Goal: Information Seeking & Learning: Compare options

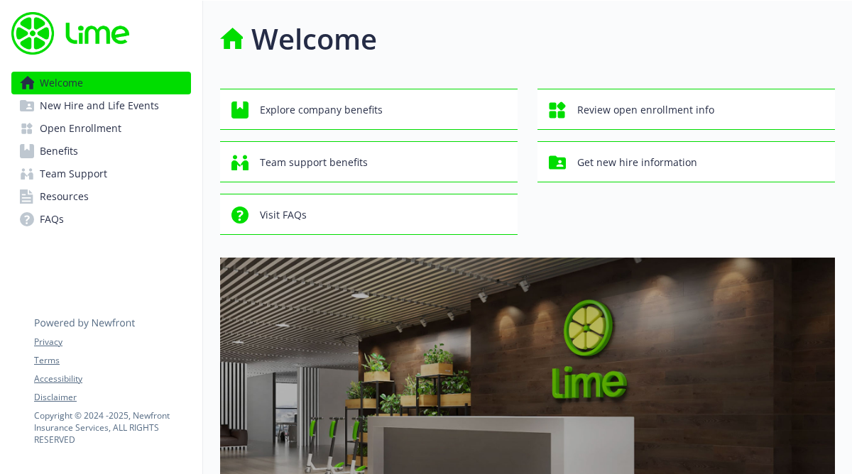
click at [725, 192] on div "Explore company benefits Review open enrollment info Team support benefits Get …" at bounding box center [527, 162] width 615 height 146
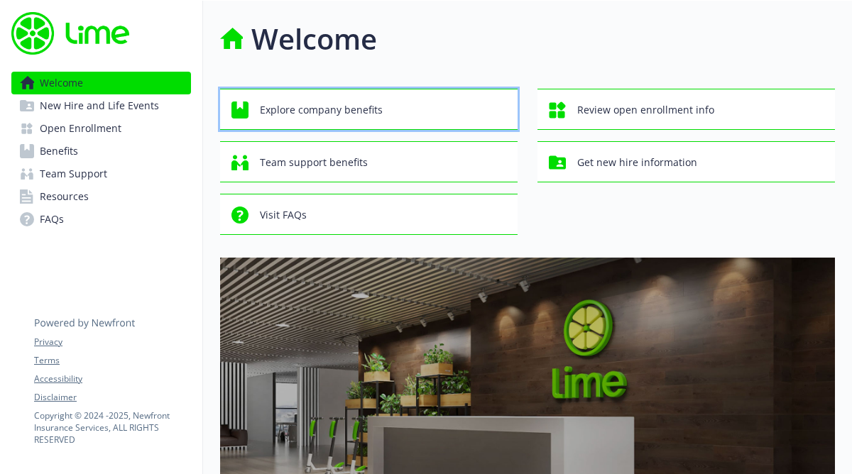
click at [356, 104] on span "Explore company benefits" at bounding box center [321, 110] width 123 height 27
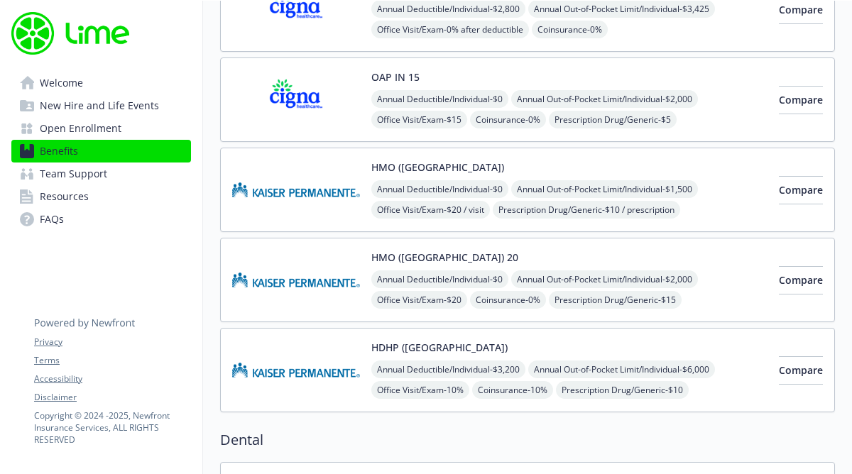
scroll to position [284, 0]
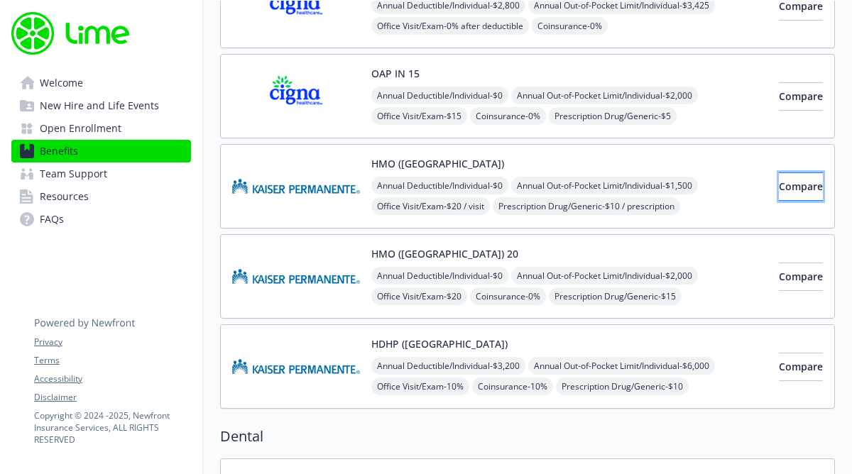
click at [781, 192] on span "Compare" at bounding box center [800, 186] width 44 height 13
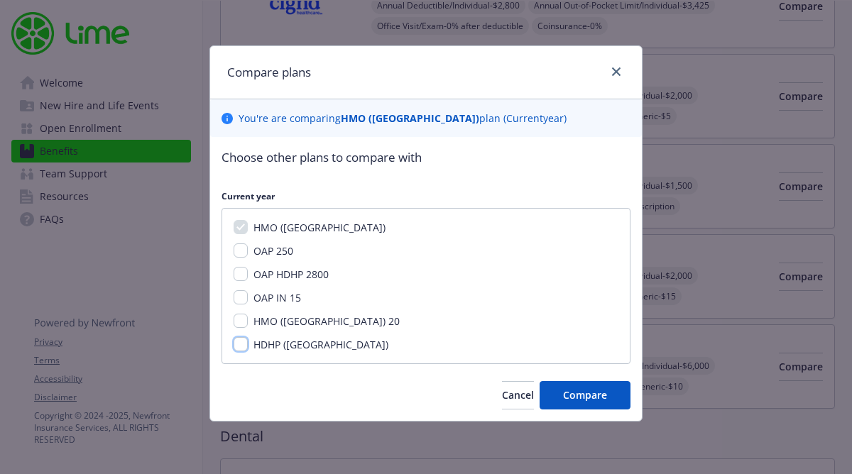
click at [242, 347] on input "HDHP ([GEOGRAPHIC_DATA])" at bounding box center [240, 344] width 14 height 14
checkbox input "true"
click at [578, 398] on span "Compare" at bounding box center [585, 394] width 44 height 13
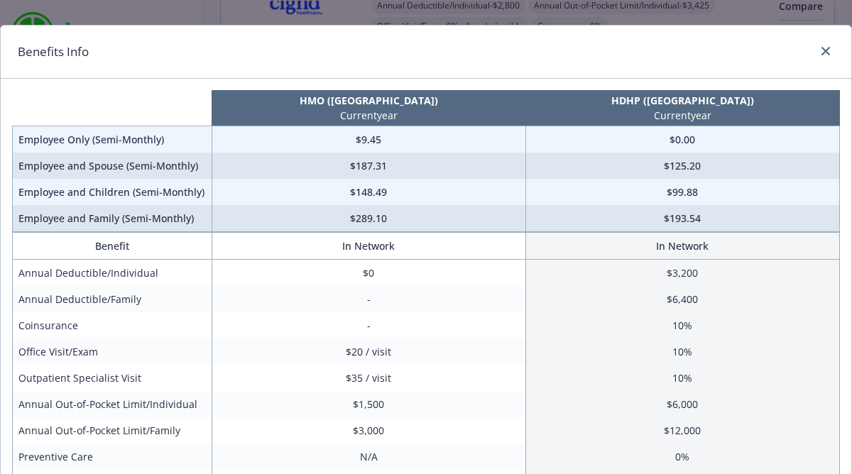
scroll to position [0, 0]
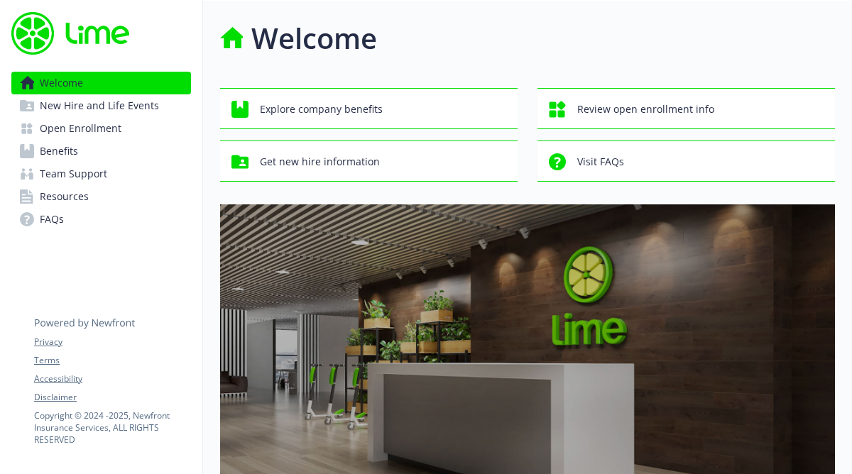
scroll to position [284, 0]
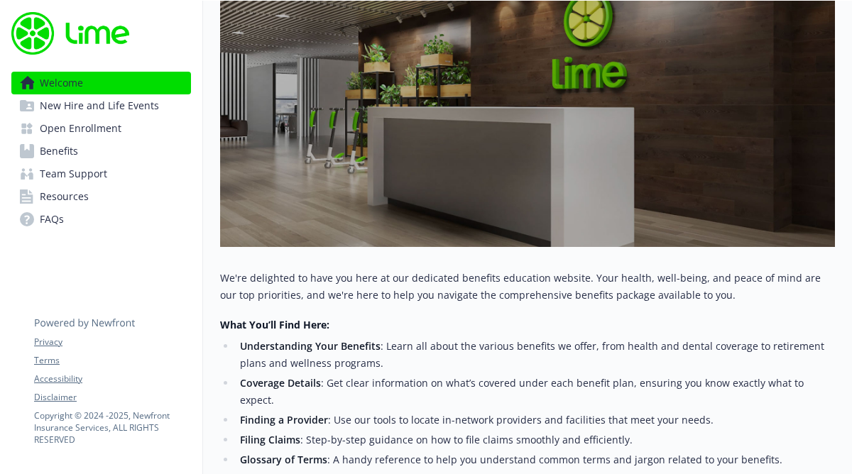
click at [647, 404] on ul "Understanding Your Benefits : Learn all about the various benefits we offer, fr…" at bounding box center [527, 423] width 615 height 170
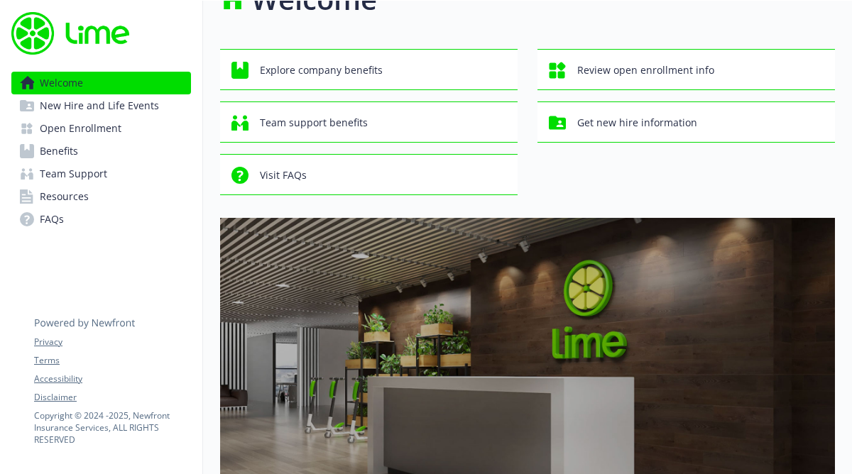
scroll to position [38, 0]
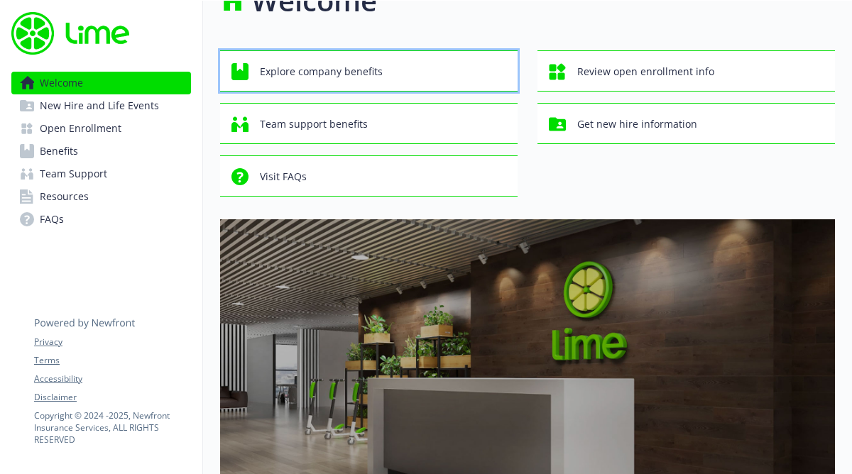
click at [367, 56] on button "Explore company benefits" at bounding box center [368, 70] width 297 height 41
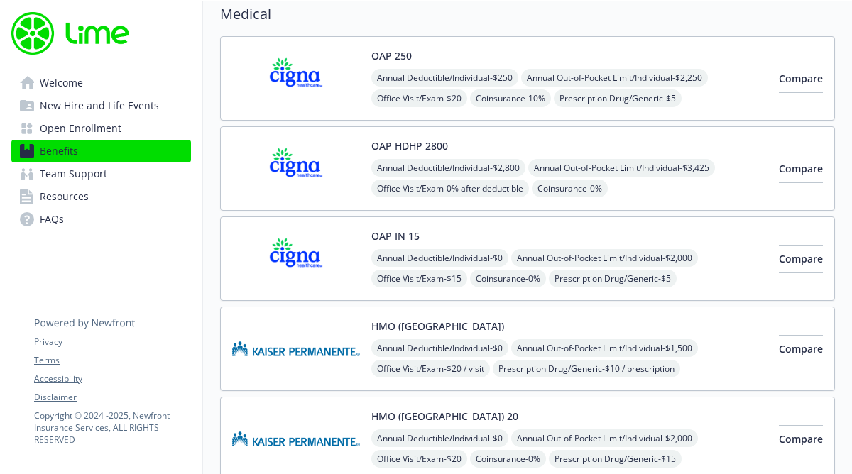
scroll to position [95, 0]
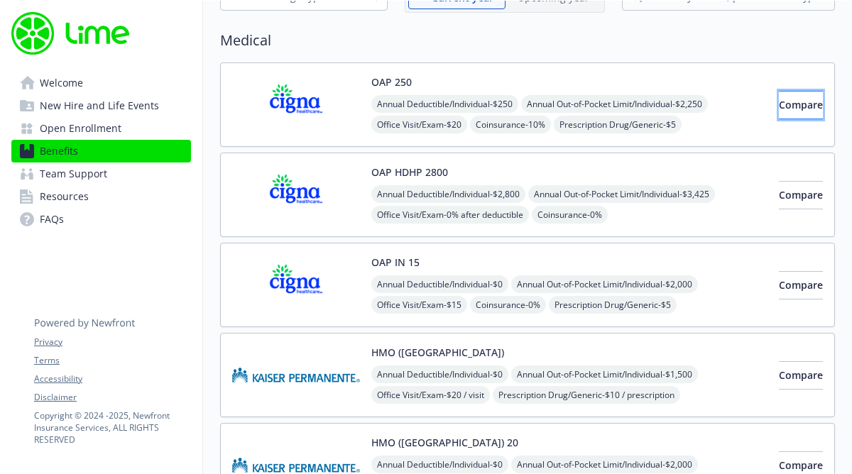
click at [778, 110] on span "Compare" at bounding box center [800, 104] width 44 height 13
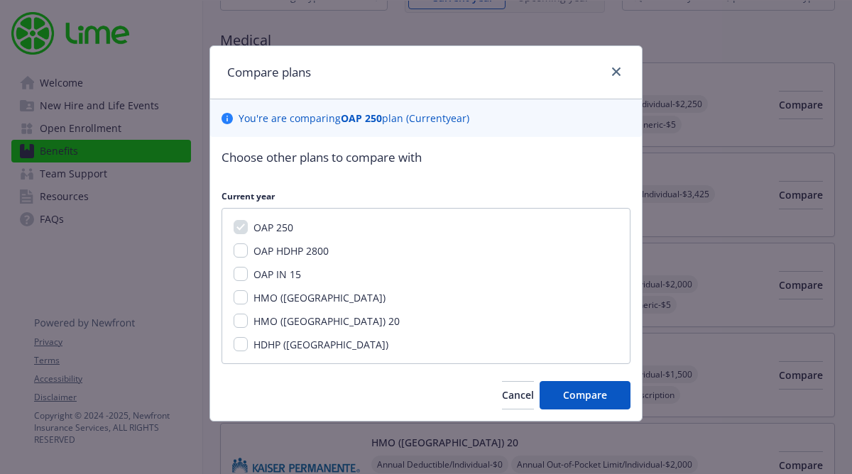
click at [265, 255] on span "OAP HDHP 2800" at bounding box center [290, 250] width 75 height 13
click at [248, 255] on input "OAP HDHP 2800" at bounding box center [240, 250] width 14 height 14
checkbox input "true"
click at [252, 273] on div "OAP IN 15" at bounding box center [276, 274] width 56 height 15
click at [239, 277] on input "OAP IN 15" at bounding box center [240, 274] width 14 height 14
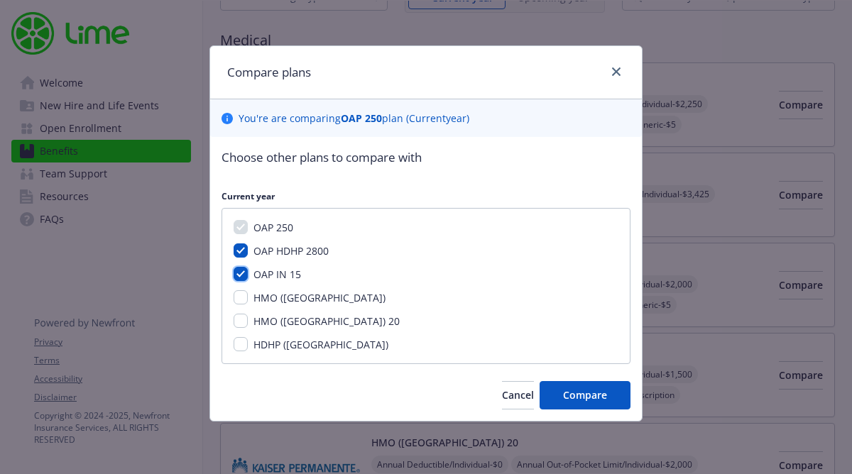
checkbox input "true"
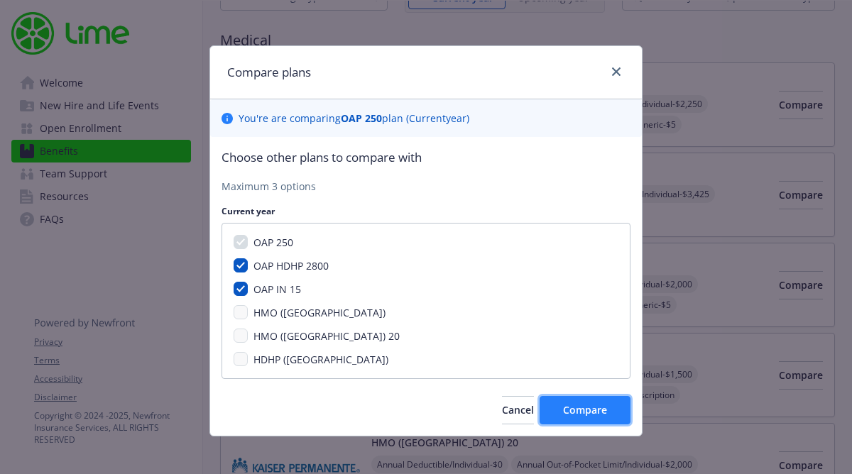
click at [582, 404] on span "Compare" at bounding box center [585, 409] width 44 height 13
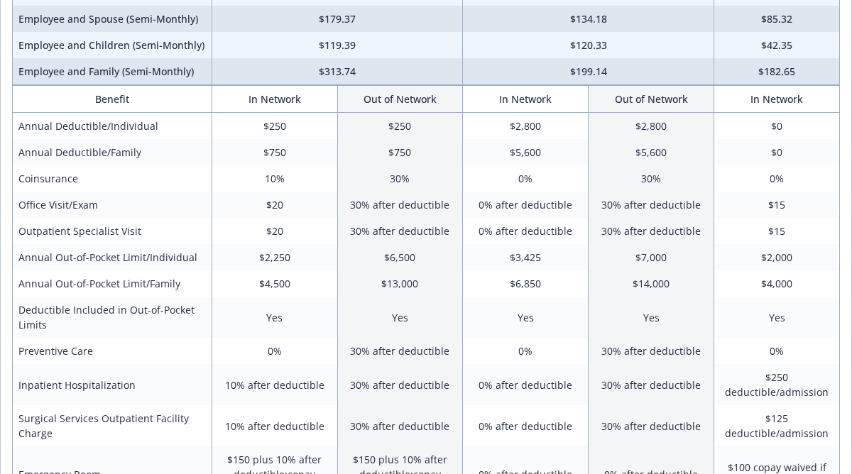
scroll to position [170, 0]
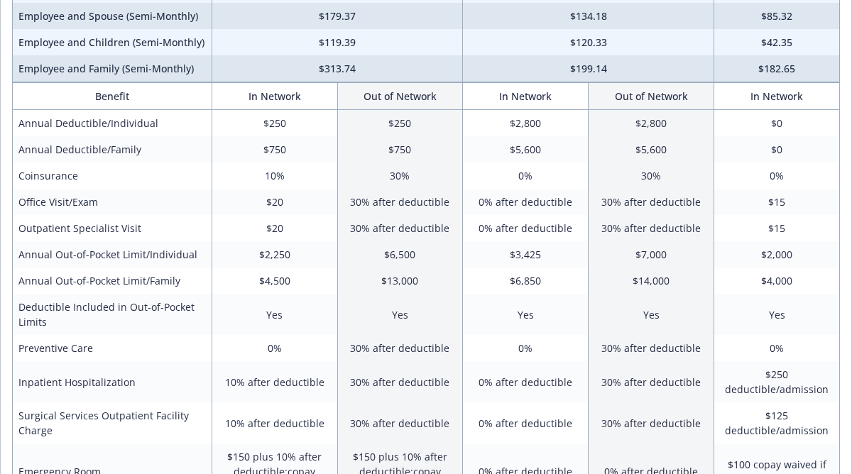
click at [812, 209] on td "$15" at bounding box center [777, 202] width 126 height 26
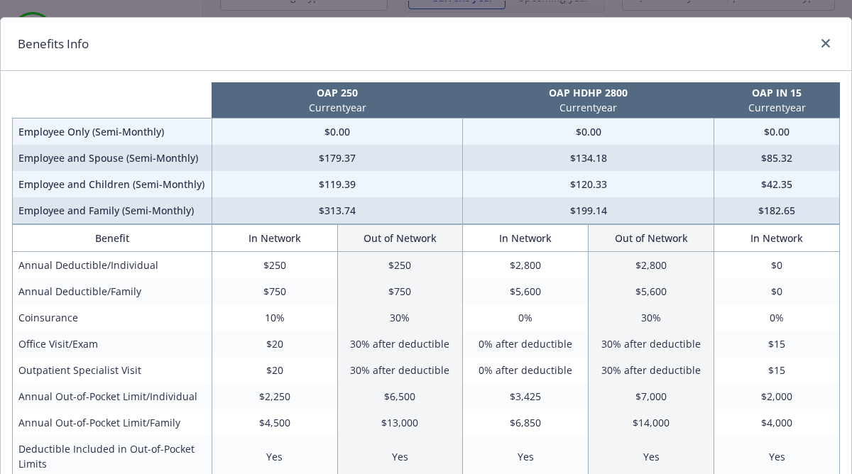
scroll to position [0, 0]
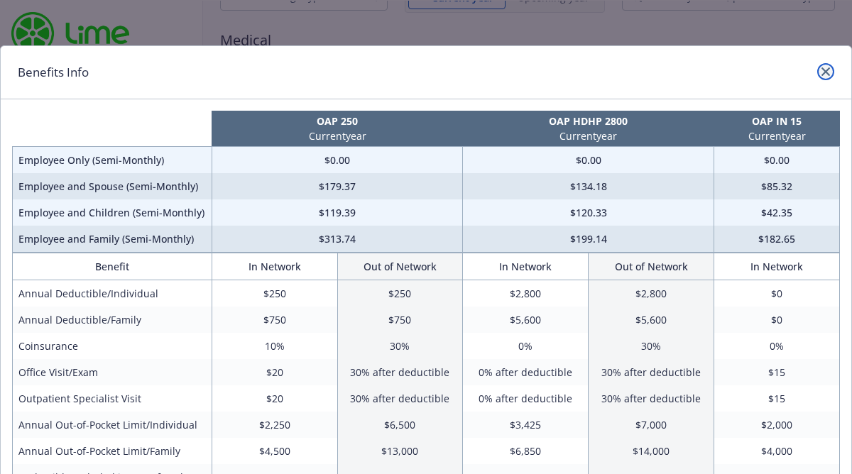
click at [826, 70] on icon "close" at bounding box center [825, 71] width 9 height 9
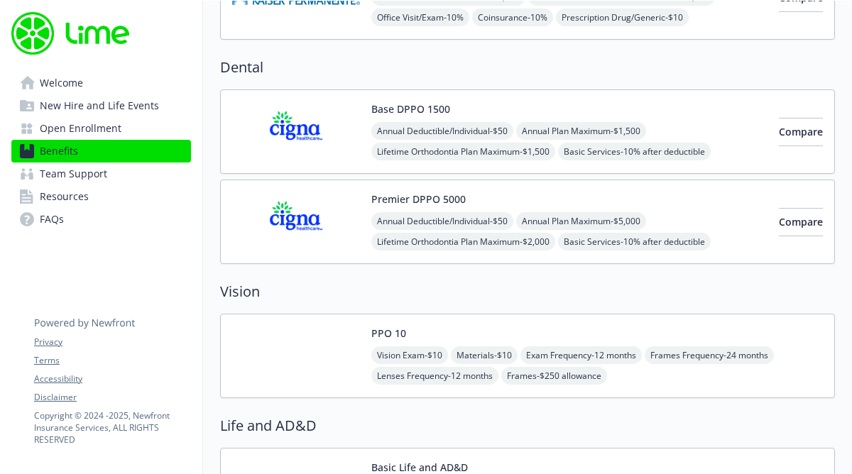
scroll to position [691, 0]
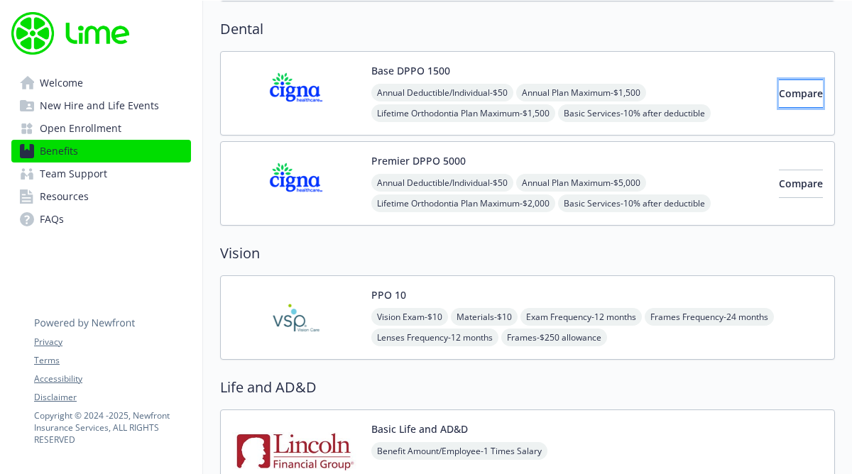
click at [788, 89] on span "Compare" at bounding box center [800, 93] width 44 height 13
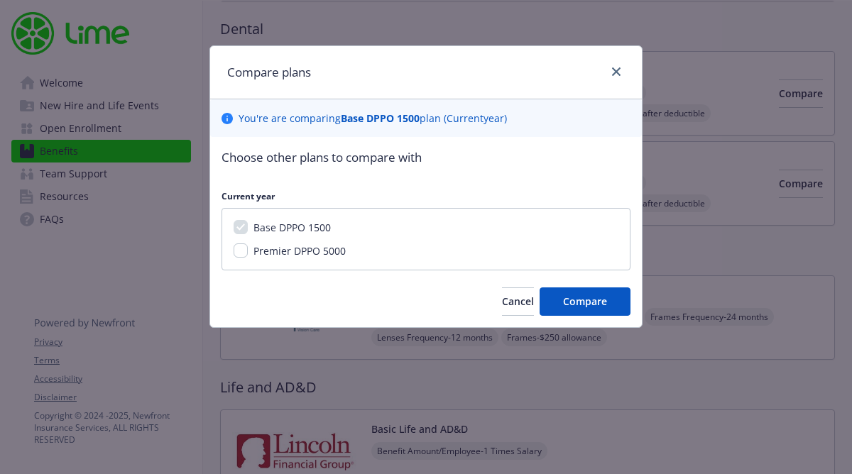
click at [291, 253] on span "Premier DPPO 5000" at bounding box center [299, 250] width 92 height 13
click at [248, 253] on input "Premier DPPO 5000" at bounding box center [240, 250] width 14 height 14
checkbox input "true"
click at [583, 295] on span "Compare" at bounding box center [585, 300] width 44 height 13
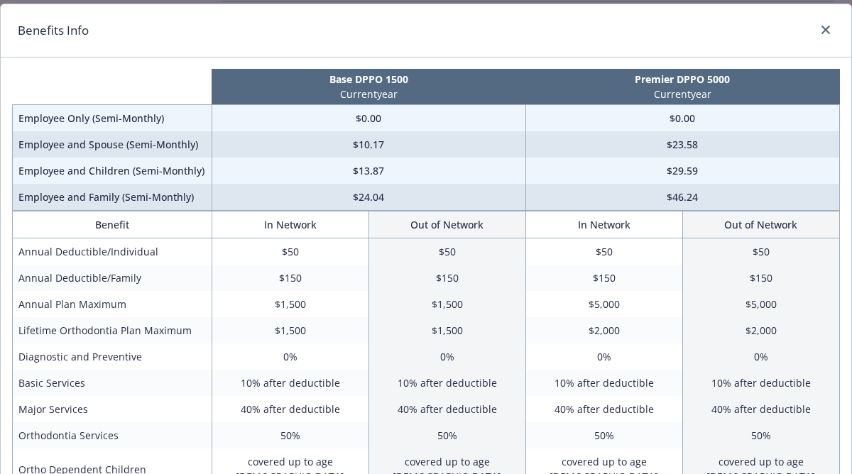
scroll to position [0, 0]
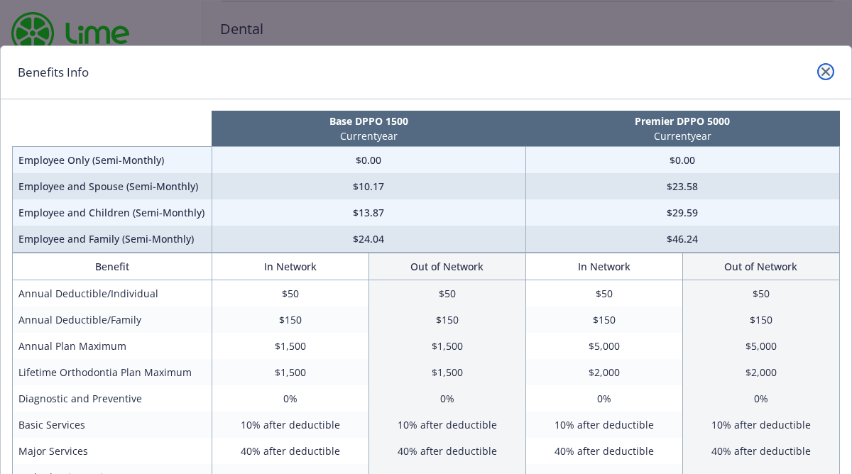
click at [827, 69] on icon "close" at bounding box center [825, 71] width 9 height 9
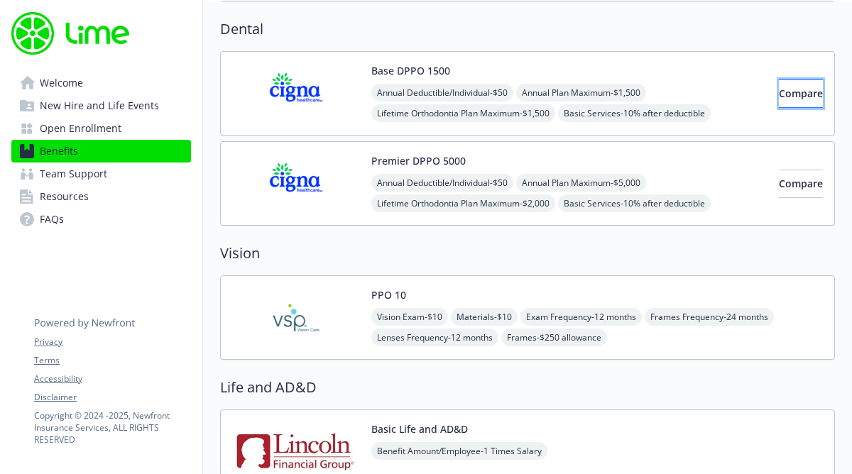
click at [791, 91] on span "Compare" at bounding box center [800, 93] width 44 height 13
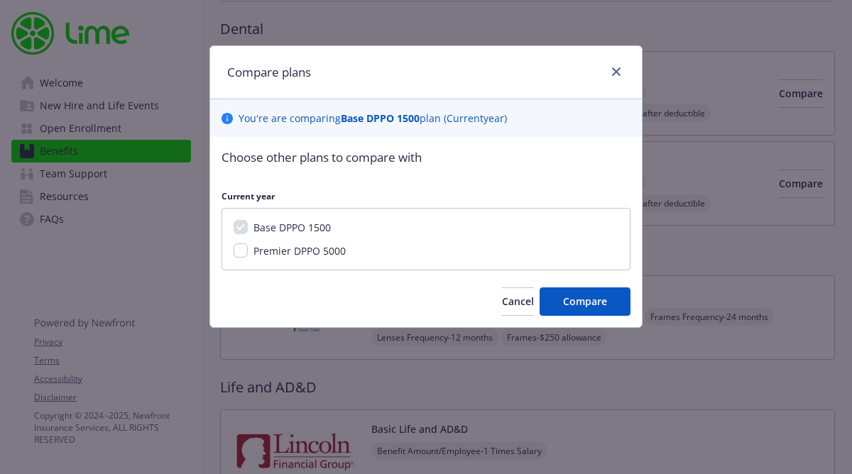
click at [319, 255] on span "Premier DPPO 5000" at bounding box center [299, 250] width 92 height 13
click at [248, 255] on input "Premier DPPO 5000" at bounding box center [240, 250] width 14 height 14
checkbox input "true"
click at [588, 296] on span "Compare" at bounding box center [585, 300] width 44 height 13
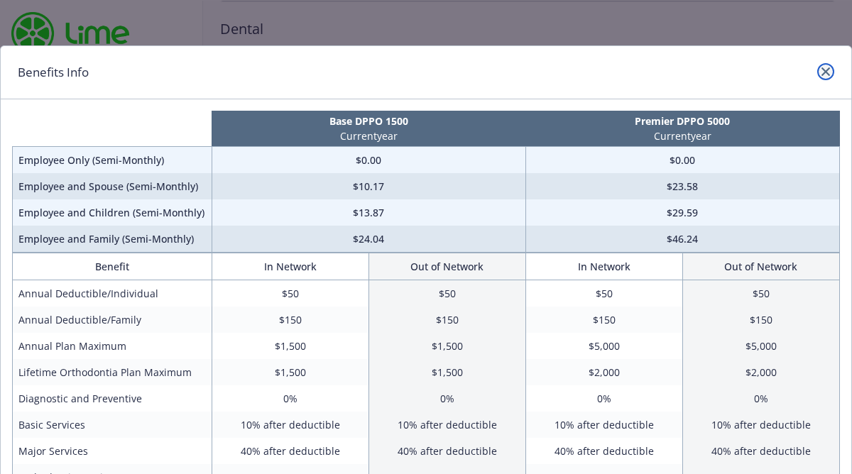
click at [825, 77] on link "close" at bounding box center [825, 71] width 17 height 17
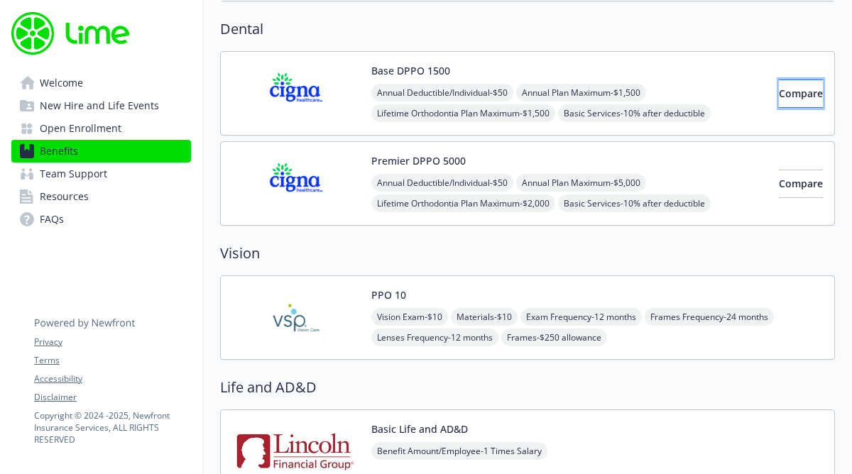
click at [778, 89] on span "Compare" at bounding box center [800, 93] width 44 height 13
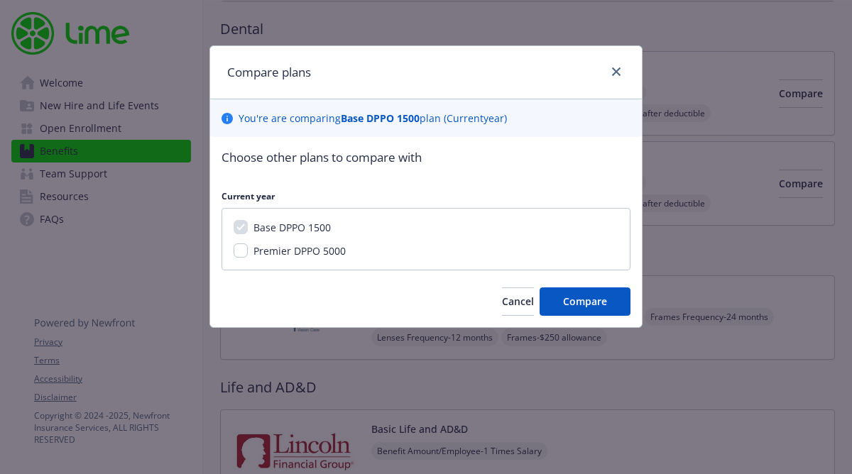
click at [316, 253] on span "Premier DPPO 5000" at bounding box center [299, 250] width 92 height 13
click at [248, 253] on input "Premier DPPO 5000" at bounding box center [240, 250] width 14 height 14
checkbox input "true"
click at [502, 297] on span "Cancel" at bounding box center [518, 300] width 32 height 13
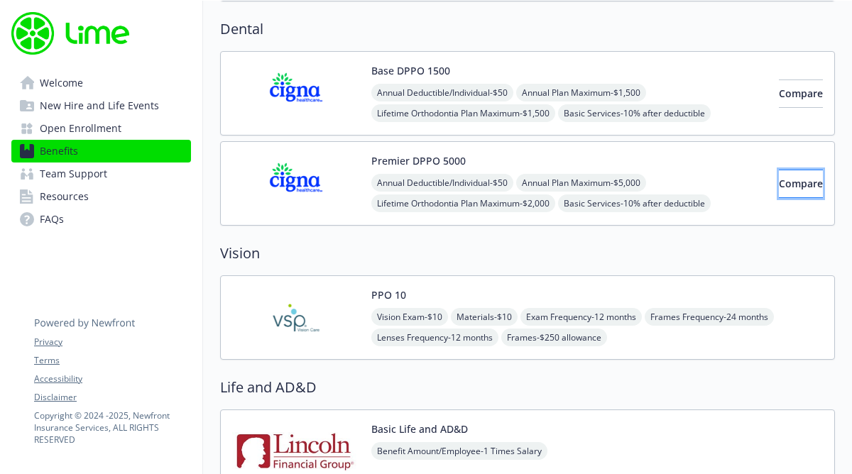
click at [788, 189] on span "Compare" at bounding box center [800, 183] width 44 height 13
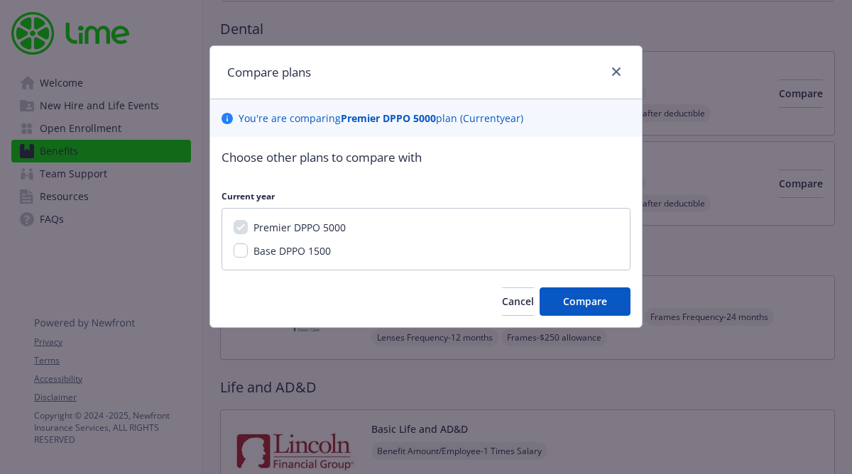
click at [262, 250] on span "Base DPPO 1500" at bounding box center [291, 250] width 77 height 13
click at [248, 250] on input "Base DPPO 1500" at bounding box center [240, 250] width 14 height 14
checkbox input "true"
click at [568, 304] on span "Compare" at bounding box center [585, 300] width 44 height 13
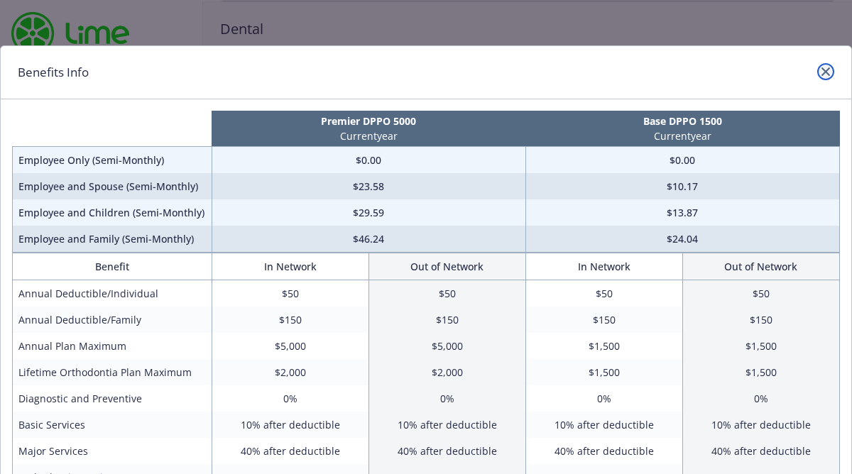
click at [825, 71] on icon "close" at bounding box center [825, 71] width 9 height 9
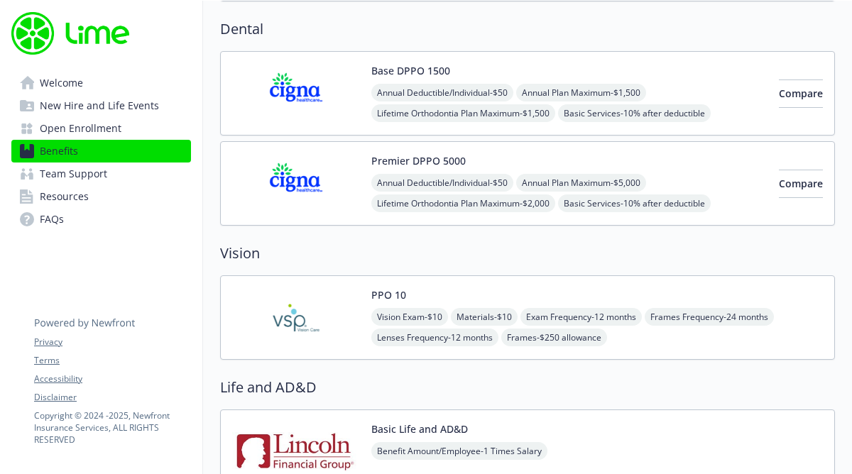
click at [638, 219] on div "Premier DPPO 5000 Annual Deductible/Individual - $50 Annual Plan Maximum - $5,0…" at bounding box center [527, 183] width 615 height 84
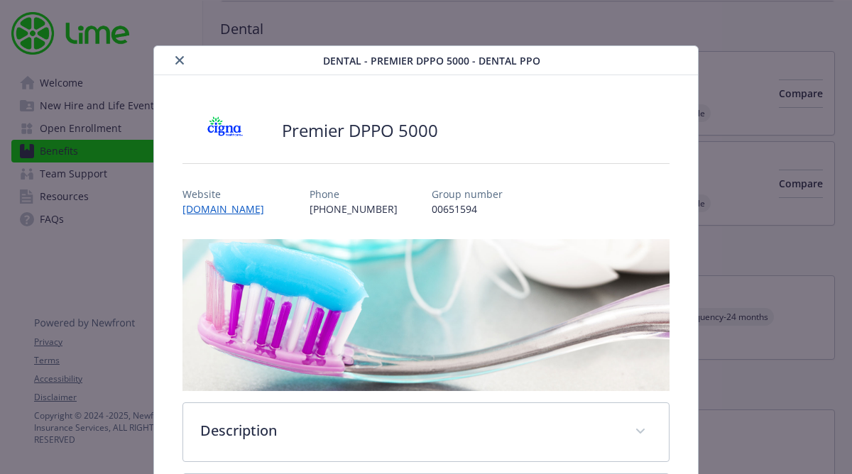
scroll to position [43, 0]
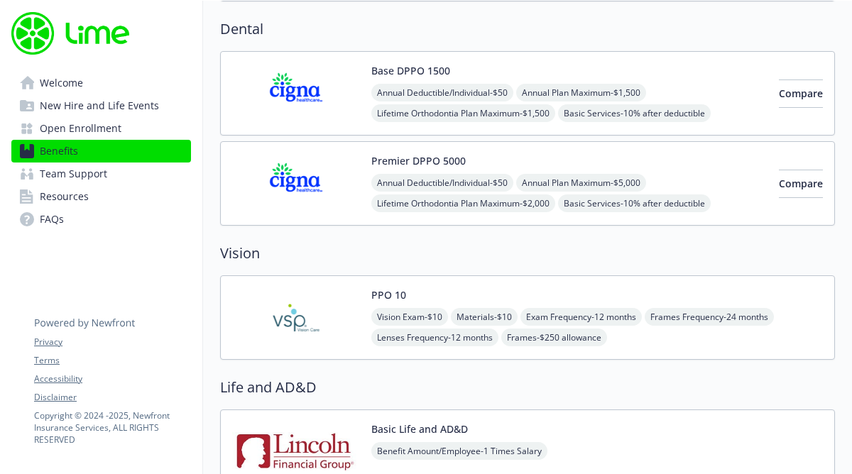
click at [727, 32] on h2 "Dental" at bounding box center [527, 28] width 615 height 21
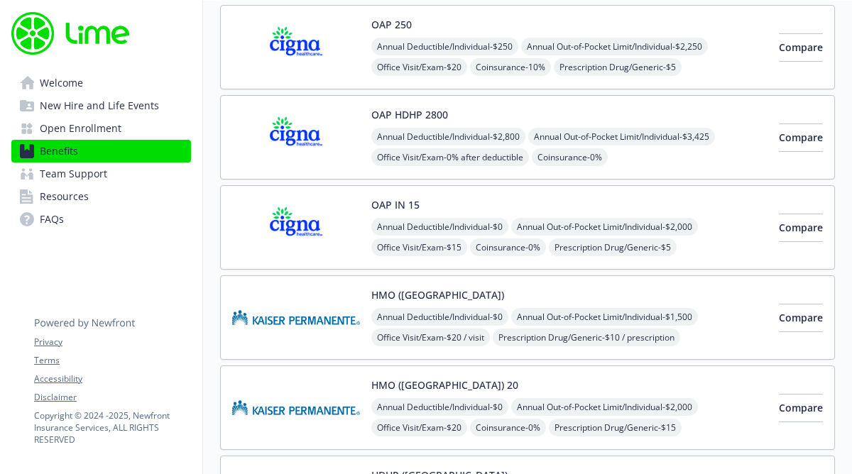
scroll to position [123, 0]
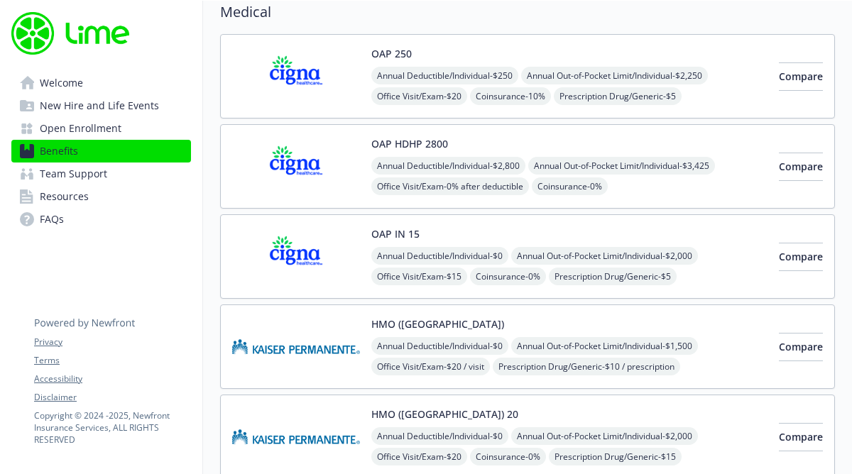
click at [778, 252] on span "Compare" at bounding box center [800, 256] width 44 height 13
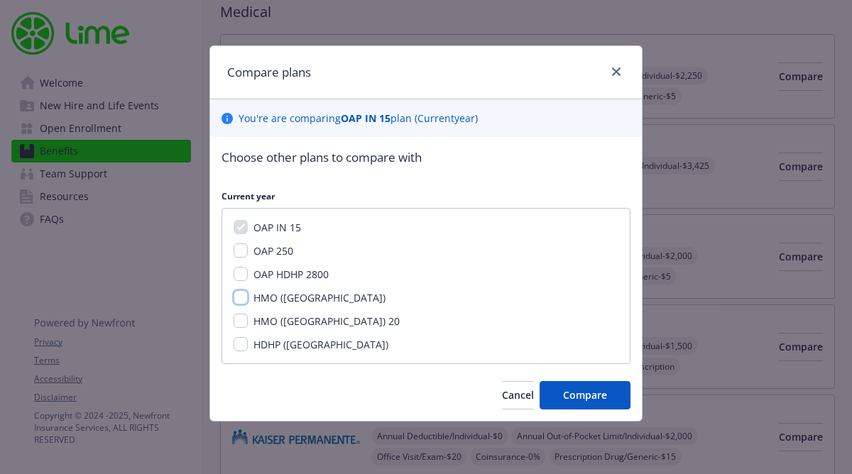
click at [241, 291] on input "HMO ([GEOGRAPHIC_DATA])" at bounding box center [240, 297] width 14 height 14
checkbox input "true"
click at [577, 416] on div "Choose other plans to compare with Current year OAP IN 15 OAP 250 OAP HDHP 2800…" at bounding box center [425, 279] width 431 height 284
click at [579, 393] on span "Compare" at bounding box center [585, 394] width 44 height 13
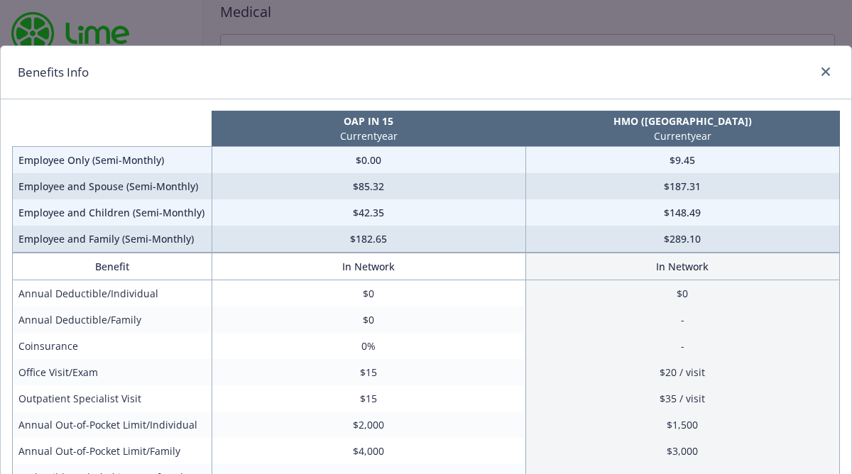
click at [519, 89] on div "Benefits Info" at bounding box center [426, 72] width 850 height 53
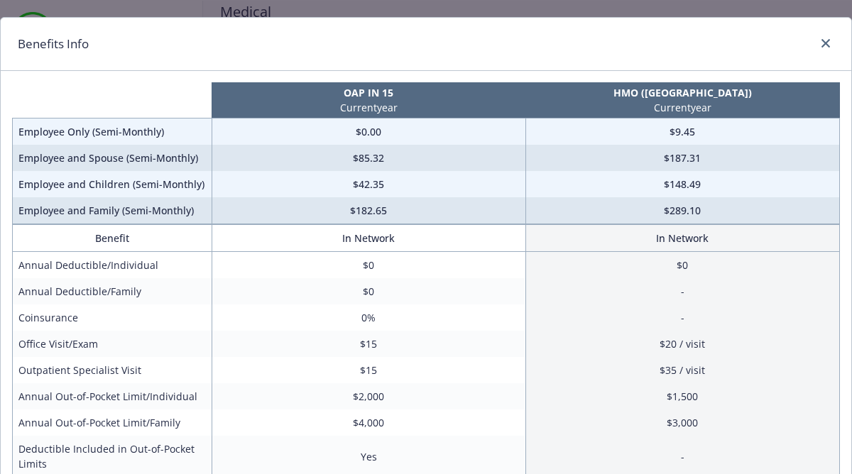
scroll to position [57, 0]
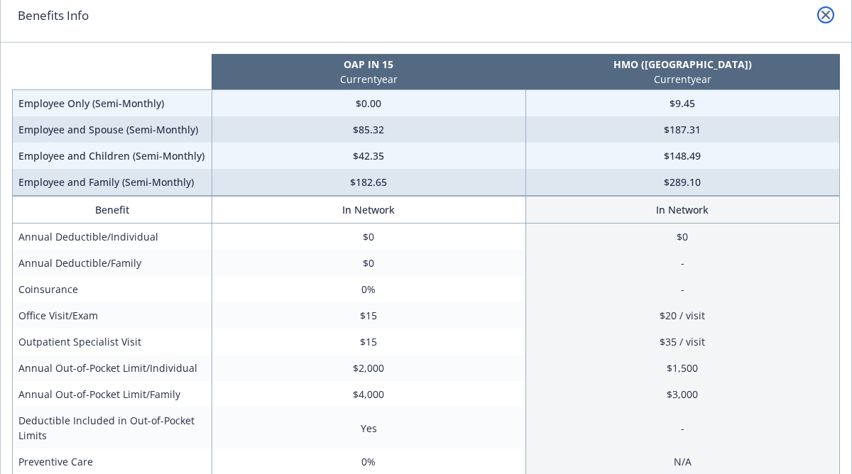
click at [820, 18] on link "close" at bounding box center [825, 14] width 17 height 17
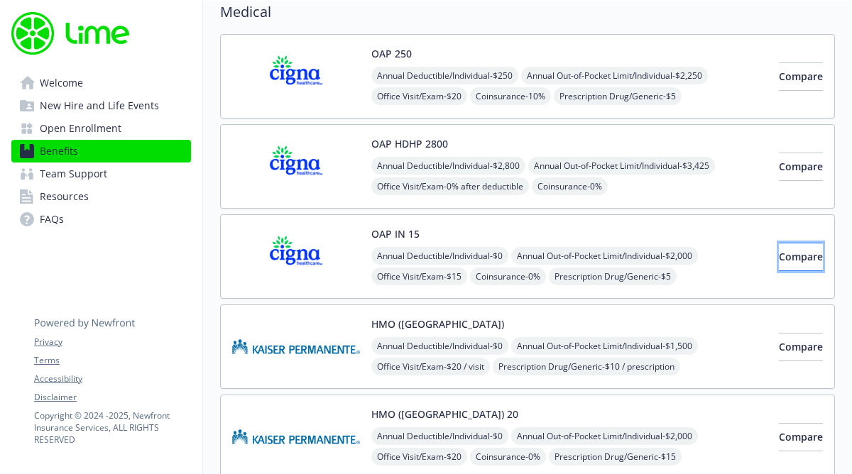
click at [789, 262] on span "Compare" at bounding box center [800, 256] width 44 height 13
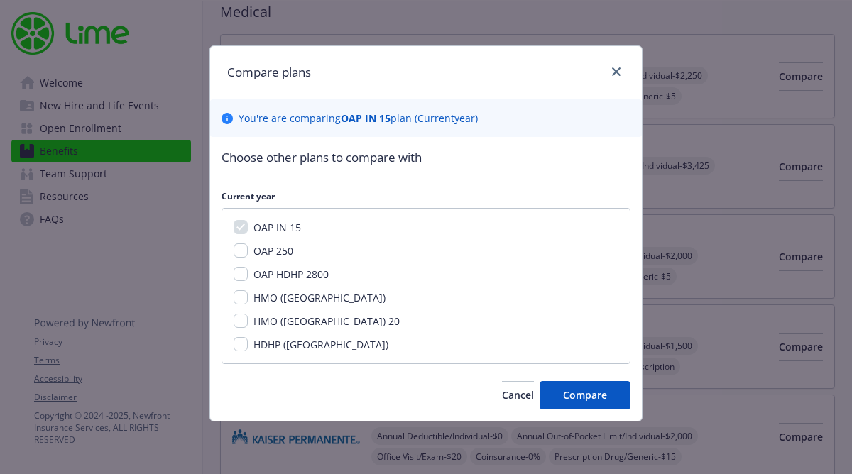
click at [265, 346] on span "HDHP ([GEOGRAPHIC_DATA])" at bounding box center [320, 344] width 135 height 13
click at [248, 346] on input "HDHP ([GEOGRAPHIC_DATA])" at bounding box center [240, 344] width 14 height 14
checkbox input "true"
click at [597, 396] on span "Compare" at bounding box center [585, 394] width 44 height 13
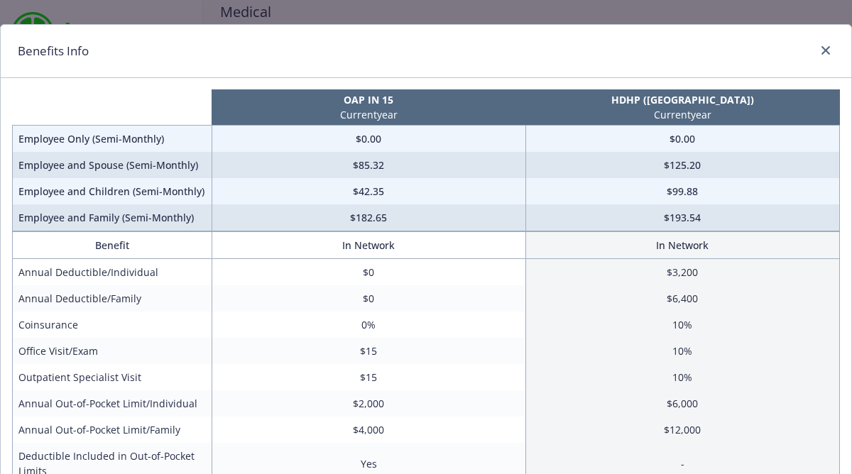
scroll to position [0, 0]
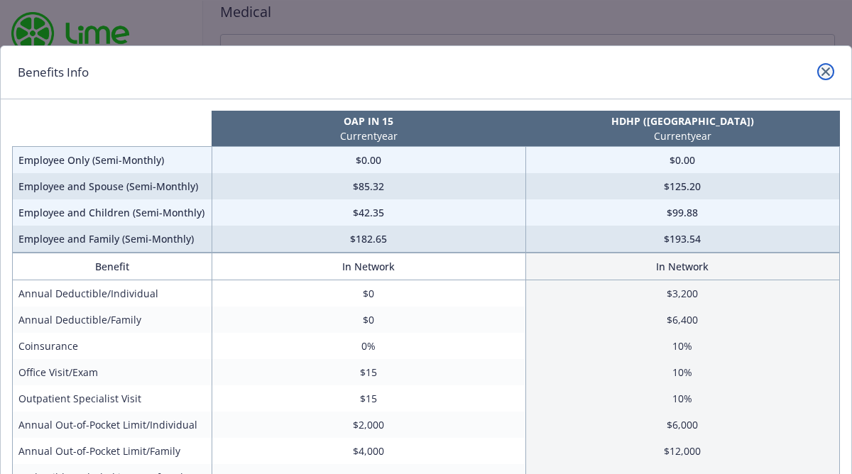
click at [828, 65] on link "close" at bounding box center [825, 71] width 17 height 17
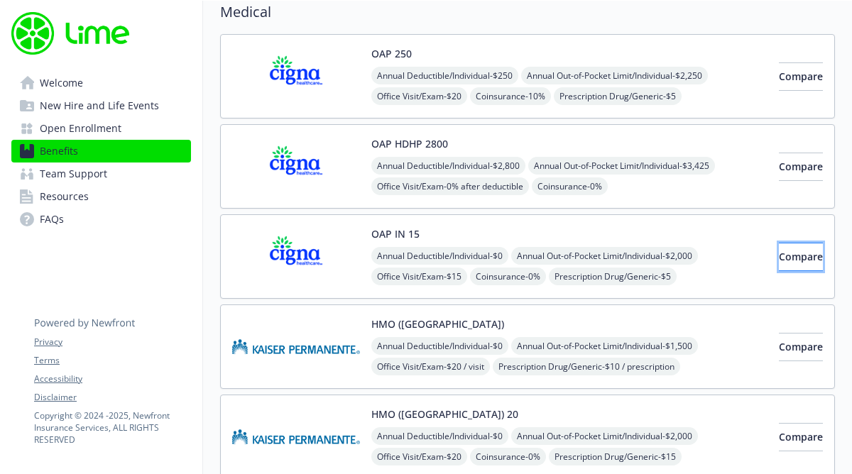
click at [778, 250] on span "Compare" at bounding box center [800, 256] width 44 height 13
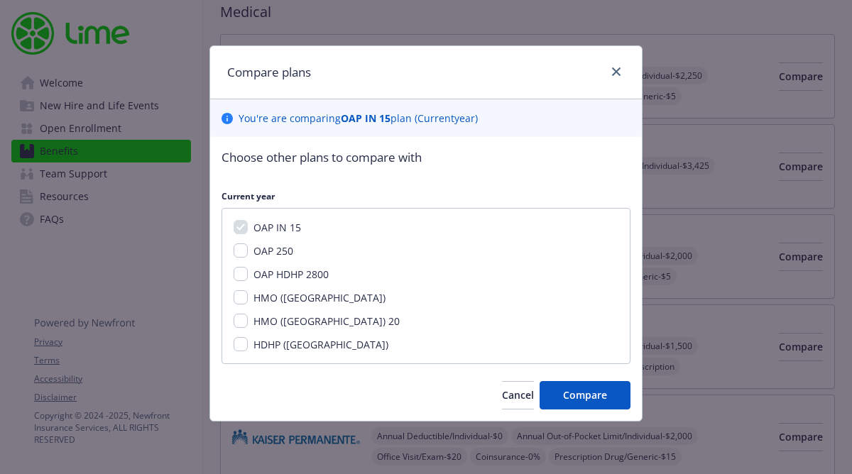
click at [272, 299] on span "HMO ([GEOGRAPHIC_DATA])" at bounding box center [319, 297] width 132 height 13
click at [248, 299] on input "HMO ([GEOGRAPHIC_DATA])" at bounding box center [240, 297] width 14 height 14
checkbox input "true"
drag, startPoint x: 602, startPoint y: 413, endPoint x: 602, endPoint y: 405, distance: 7.8
click at [602, 412] on div "Choose other plans to compare with Current year OAP IN 15 OAP 250 OAP HDHP 2800…" at bounding box center [425, 279] width 431 height 284
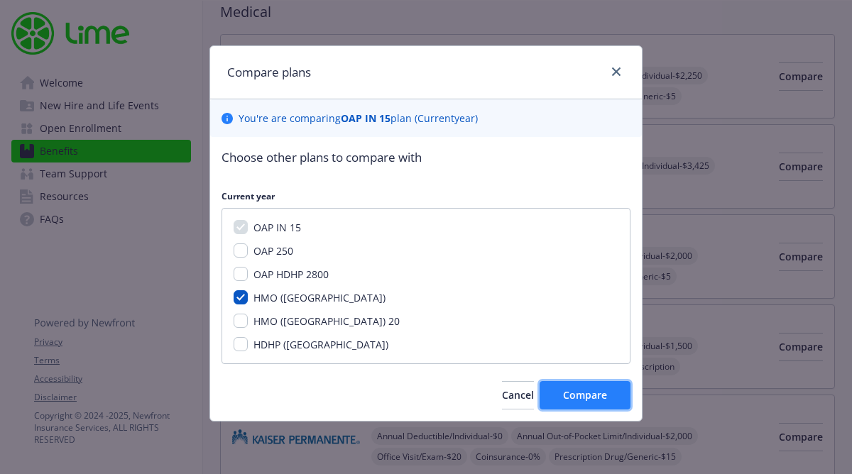
click at [601, 397] on span "Compare" at bounding box center [585, 394] width 44 height 13
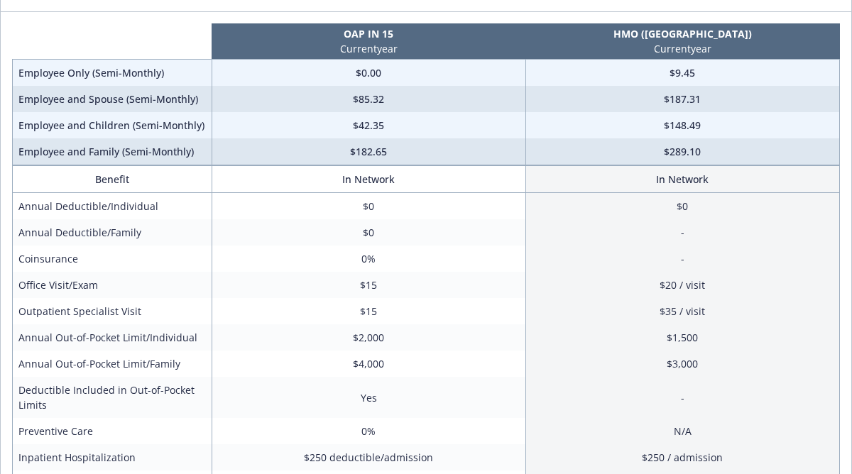
scroll to position [114, 0]
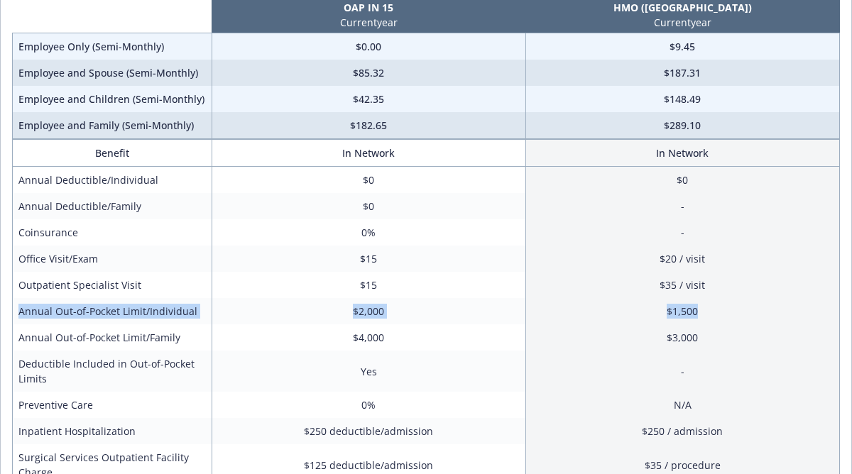
drag, startPoint x: 814, startPoint y: 307, endPoint x: 812, endPoint y: 278, distance: 28.5
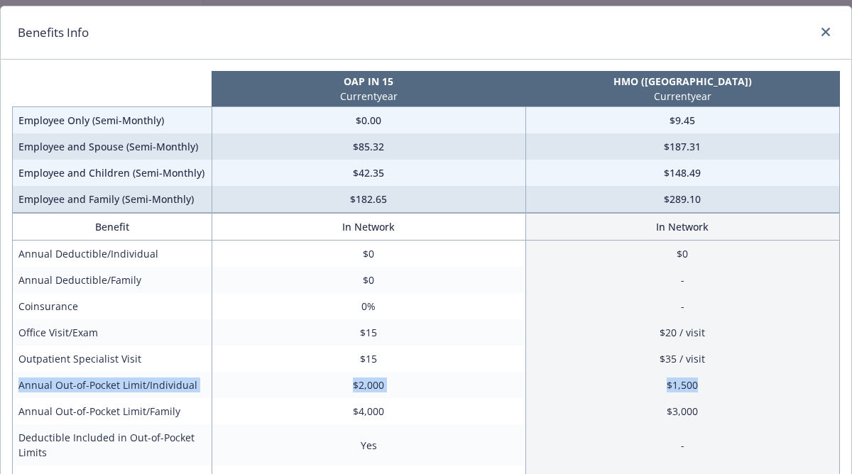
scroll to position [28, 0]
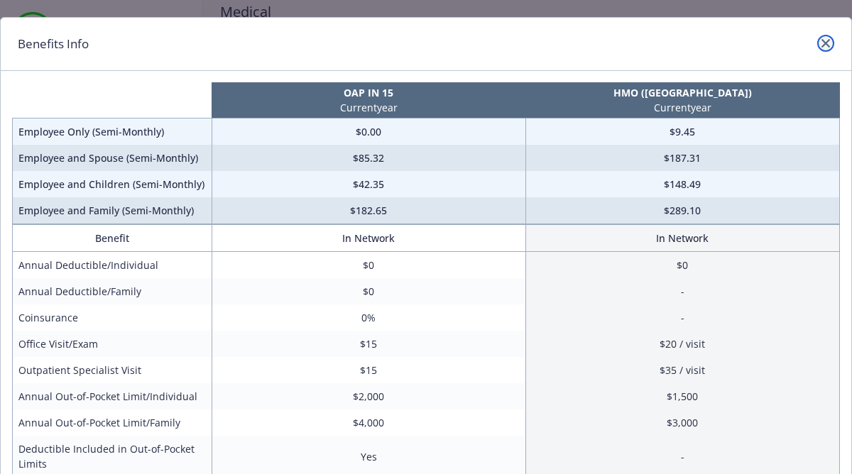
click at [823, 39] on icon "close" at bounding box center [825, 43] width 9 height 9
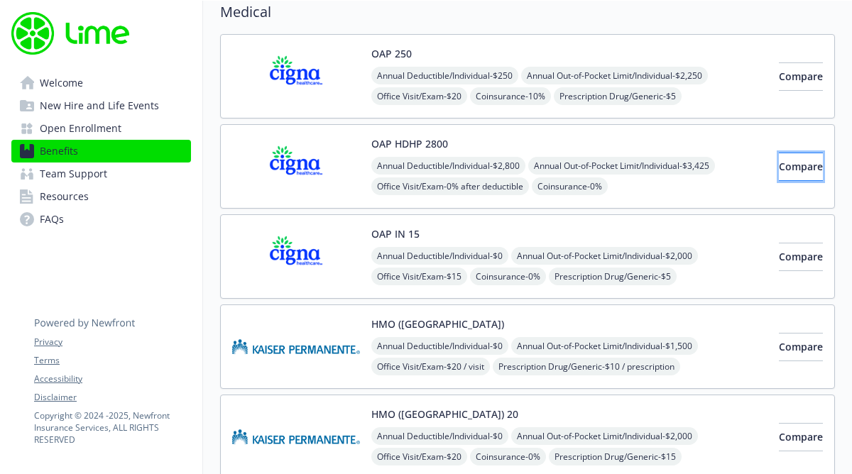
click at [778, 177] on button "Compare" at bounding box center [800, 167] width 44 height 28
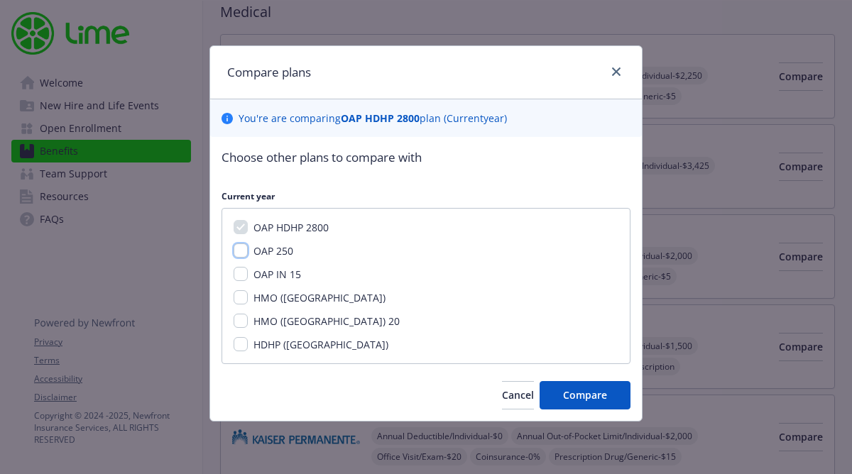
click at [242, 246] on input "OAP 250" at bounding box center [240, 250] width 14 height 14
checkbox input "true"
click at [239, 268] on input "OAP IN 15" at bounding box center [240, 274] width 14 height 14
checkbox input "true"
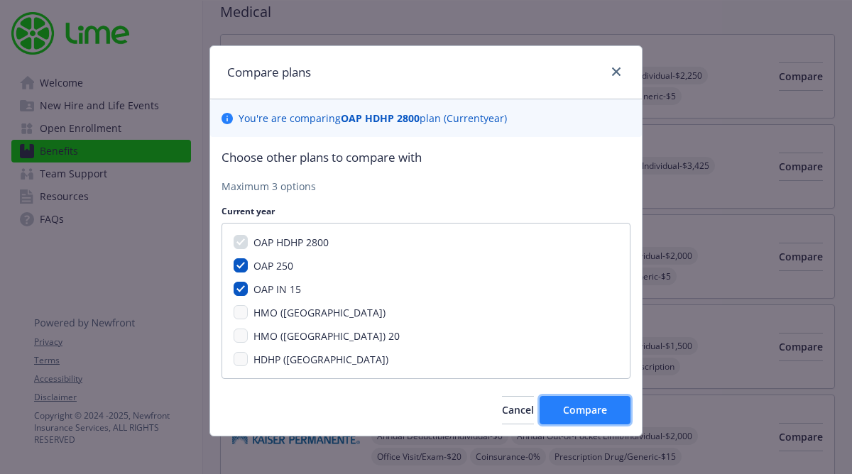
click at [575, 404] on span "Compare" at bounding box center [585, 409] width 44 height 13
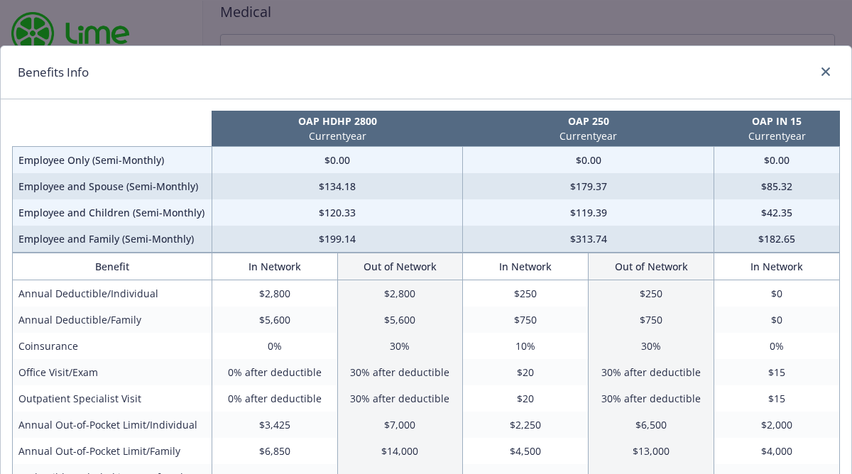
click at [827, 299] on td "$0" at bounding box center [777, 293] width 126 height 27
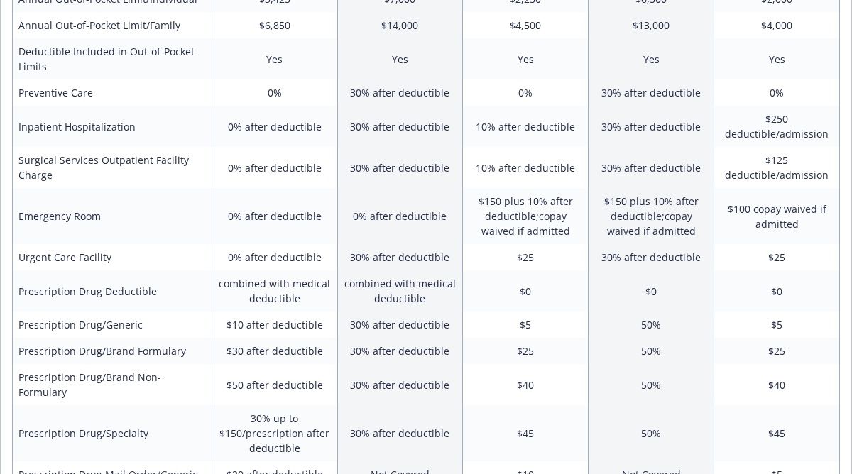
scroll to position [454, 0]
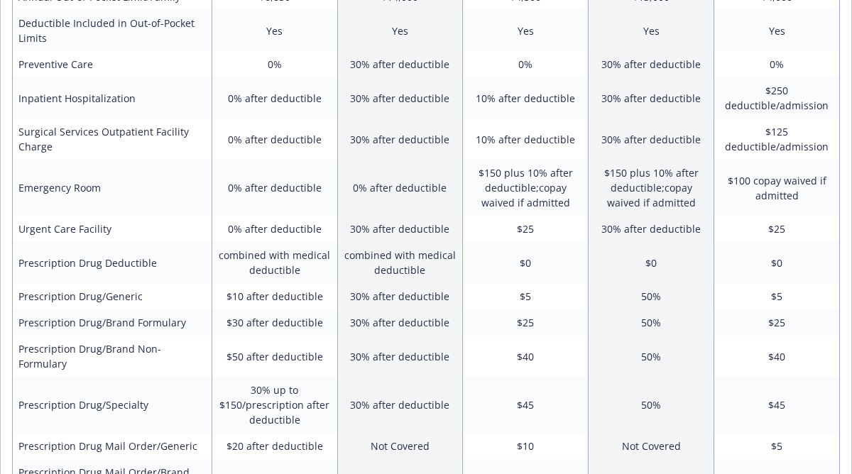
click at [816, 141] on td "$125 deductible/admission" at bounding box center [777, 139] width 126 height 41
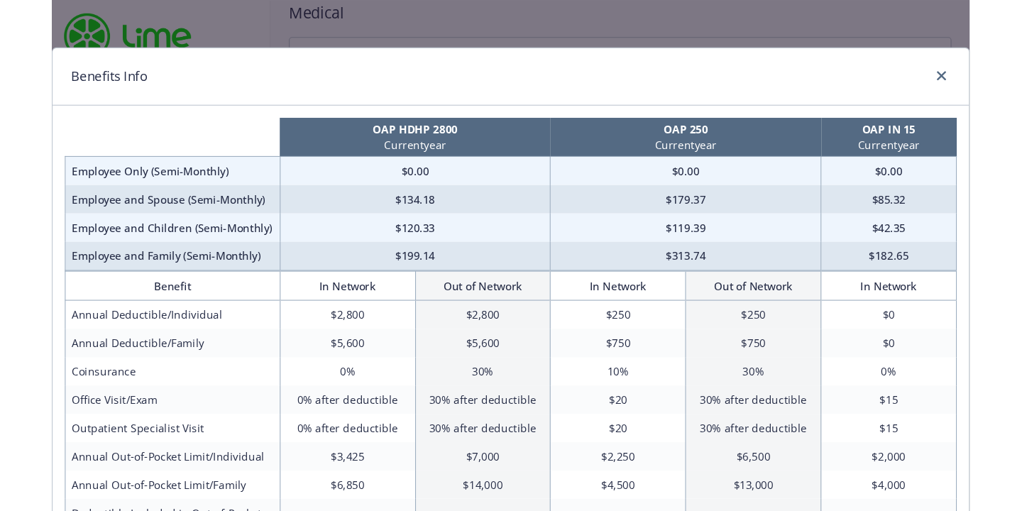
scroll to position [0, 0]
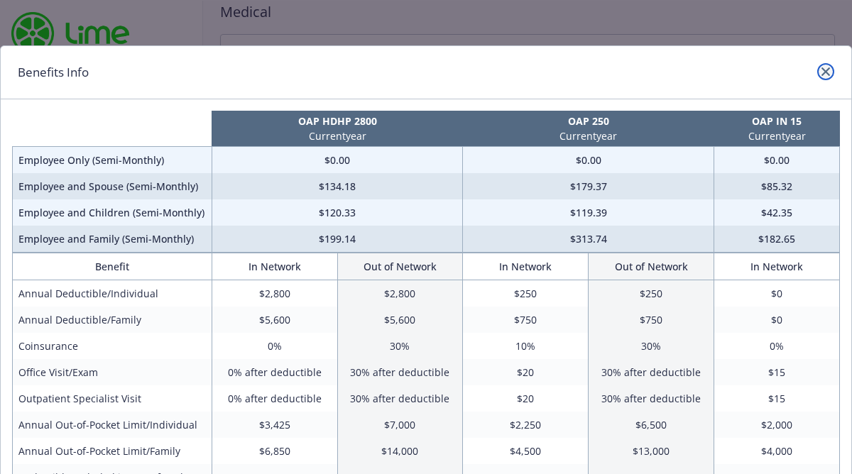
click at [823, 72] on icon "close" at bounding box center [825, 71] width 9 height 9
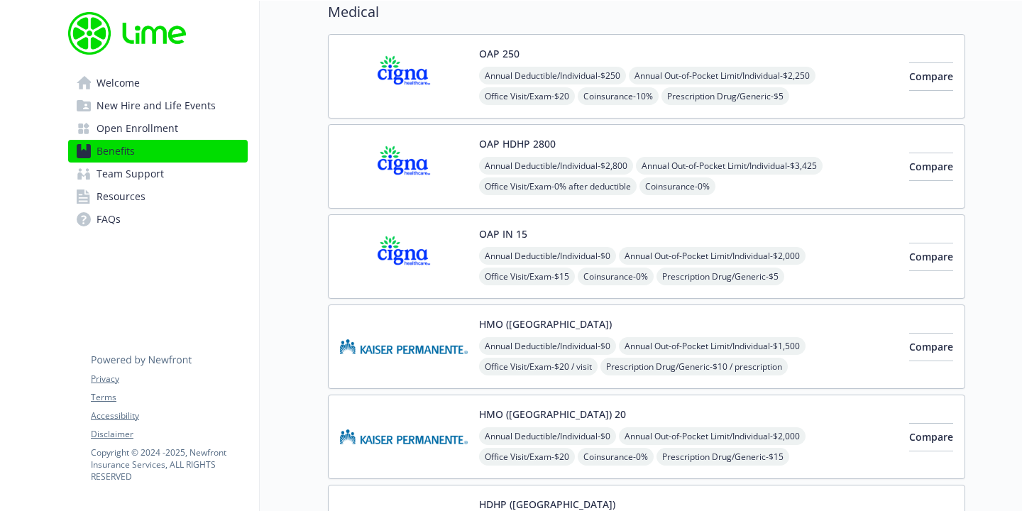
click at [851, 101] on div "Compare" at bounding box center [931, 76] width 44 height 60
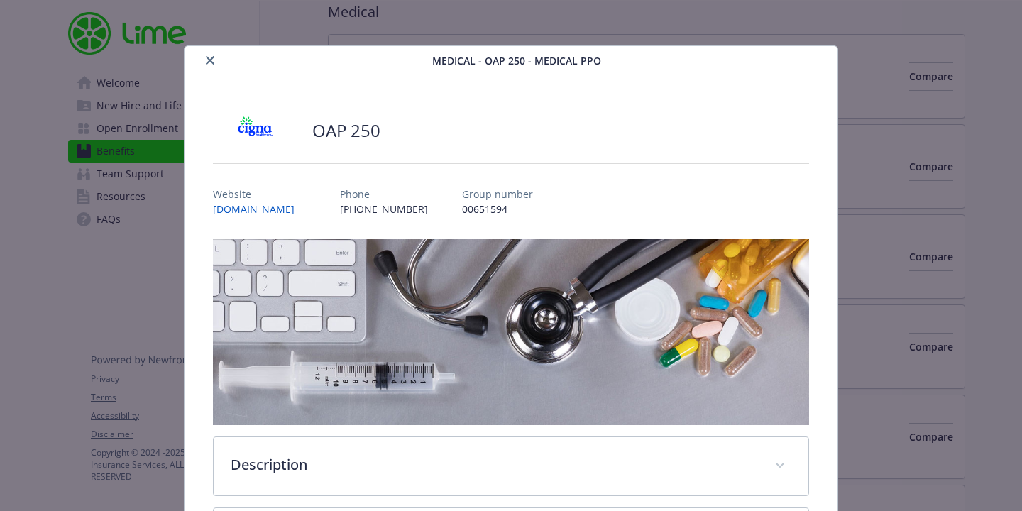
scroll to position [43, 0]
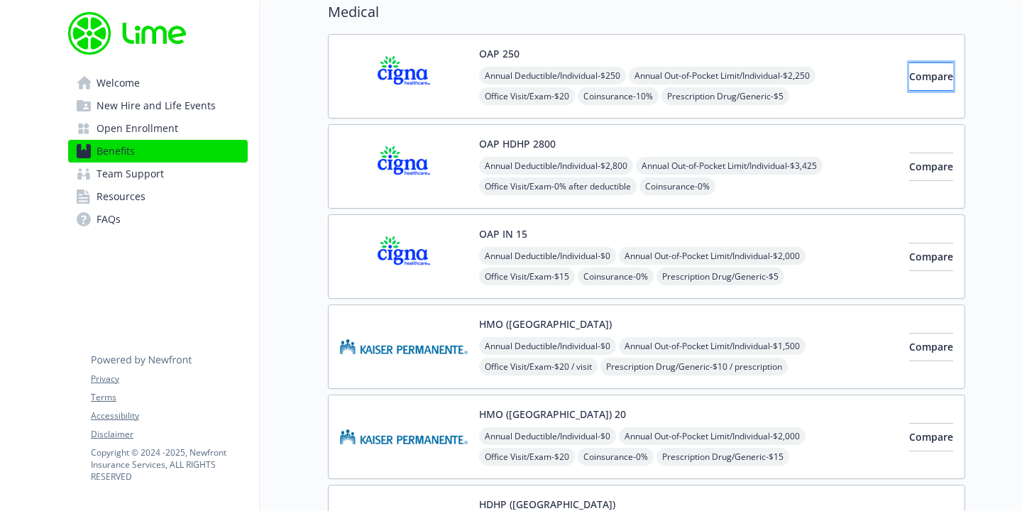
click at [851, 85] on button "Compare" at bounding box center [931, 76] width 44 height 28
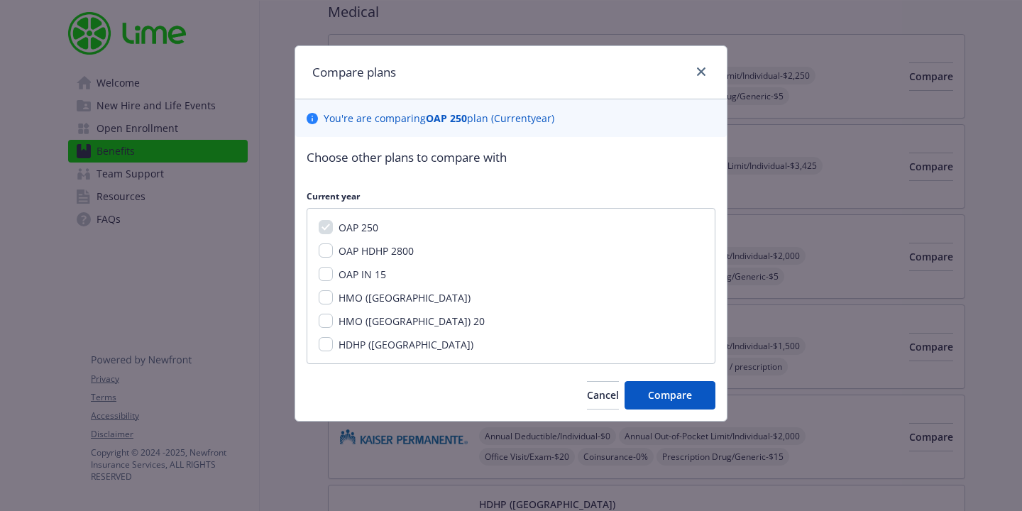
click at [851, 84] on div "Compare plans You ' re are comparing OAP 250 plan ( Current year) Choose other …" at bounding box center [511, 255] width 1022 height 511
drag, startPoint x: 317, startPoint y: 281, endPoint x: 326, endPoint y: 255, distance: 27.8
click at [326, 255] on div "OAP 250 OAP HDHP 2800 OAP IN 15 HMO (CA) HMO ([GEOGRAPHIC_DATA]) 20 HDHP ([GEOG…" at bounding box center [511, 286] width 409 height 156
click at [326, 255] on input "OAP HDHP 2800" at bounding box center [326, 250] width 14 height 14
checkbox input "true"
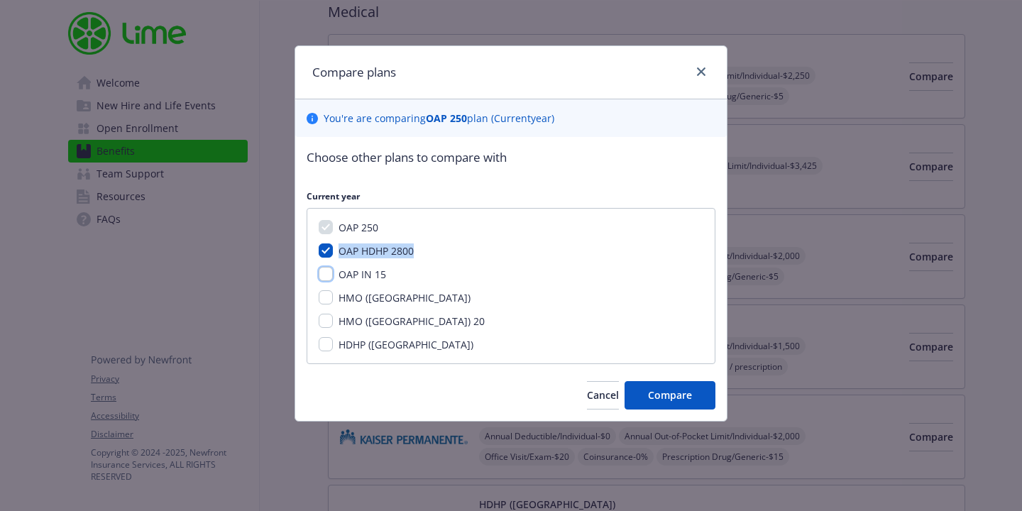
click at [327, 279] on input "OAP IN 15" at bounding box center [326, 274] width 14 height 14
checkbox input "true"
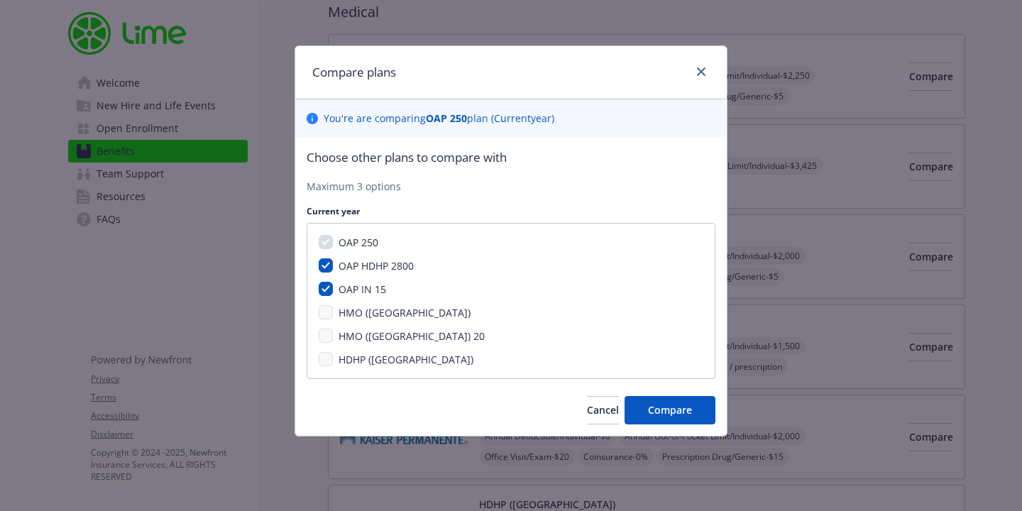
click at [328, 277] on div "OAP 250 OAP HDHP 2800 OAP IN 15 HMO (CA) HMO ([GEOGRAPHIC_DATA]) 20 HDHP ([GEOG…" at bounding box center [511, 301] width 409 height 156
click at [663, 404] on span "Compare" at bounding box center [670, 409] width 44 height 13
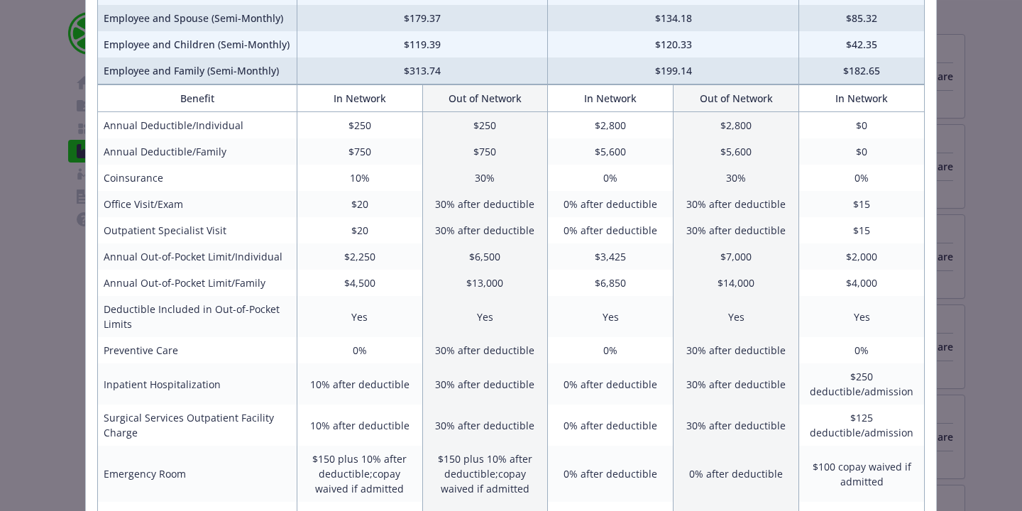
scroll to position [170, 0]
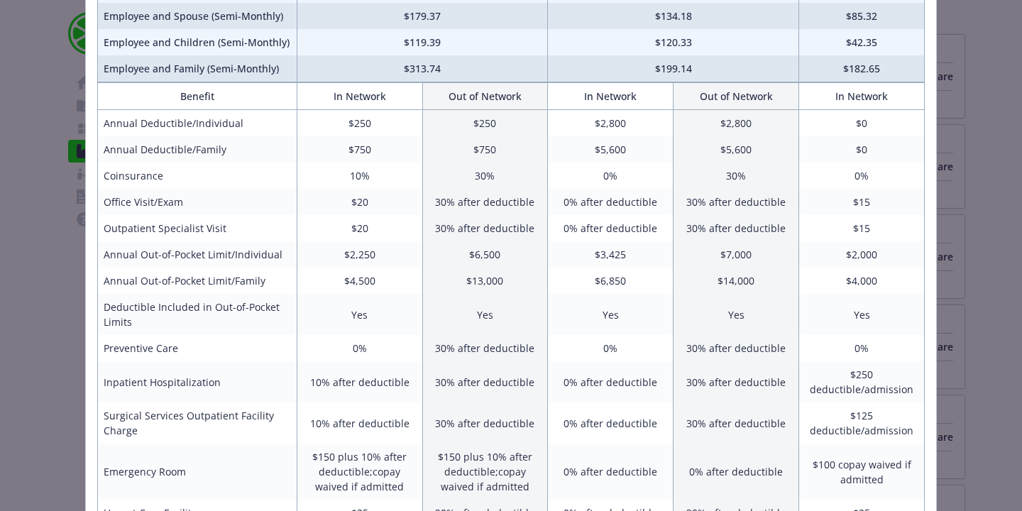
click at [851, 196] on td "$15" at bounding box center [862, 202] width 126 height 26
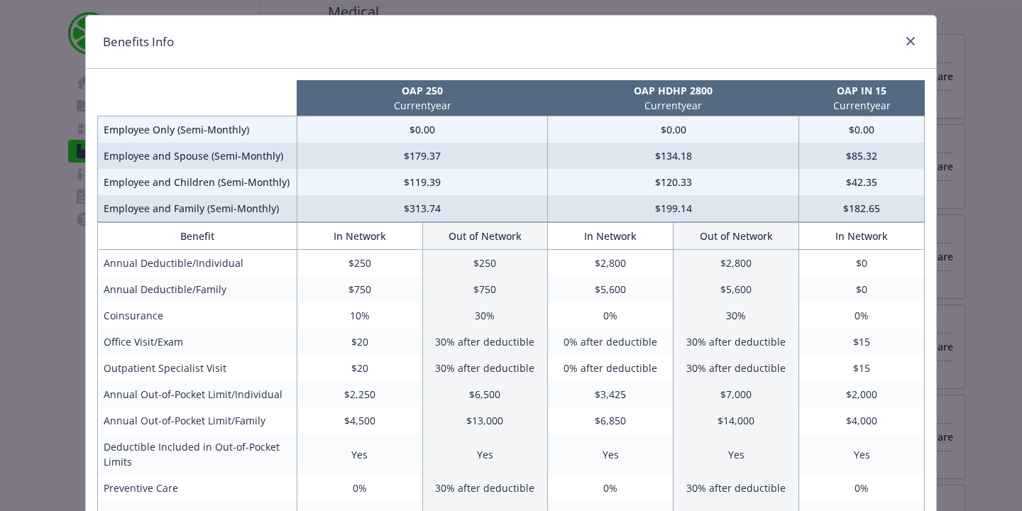
scroll to position [0, 0]
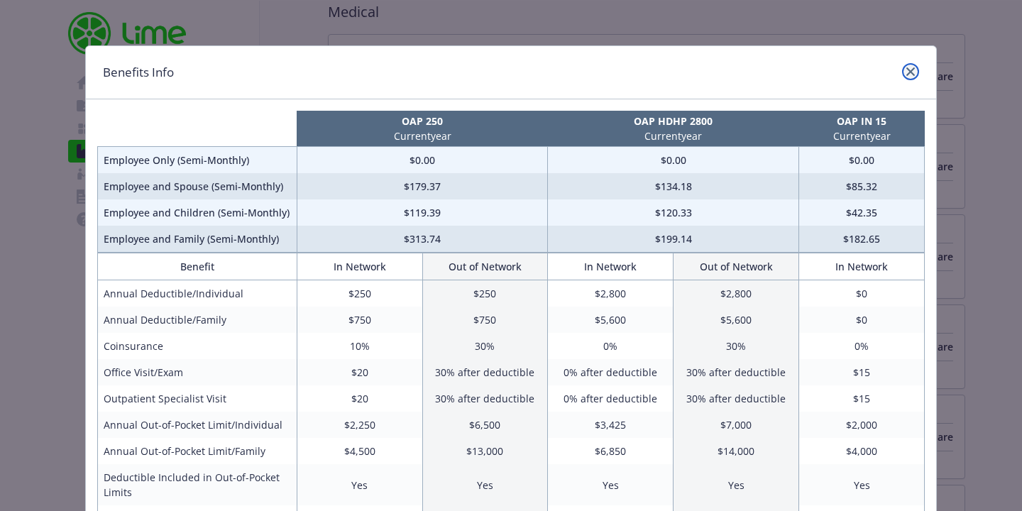
click at [851, 76] on link "close" at bounding box center [910, 71] width 17 height 17
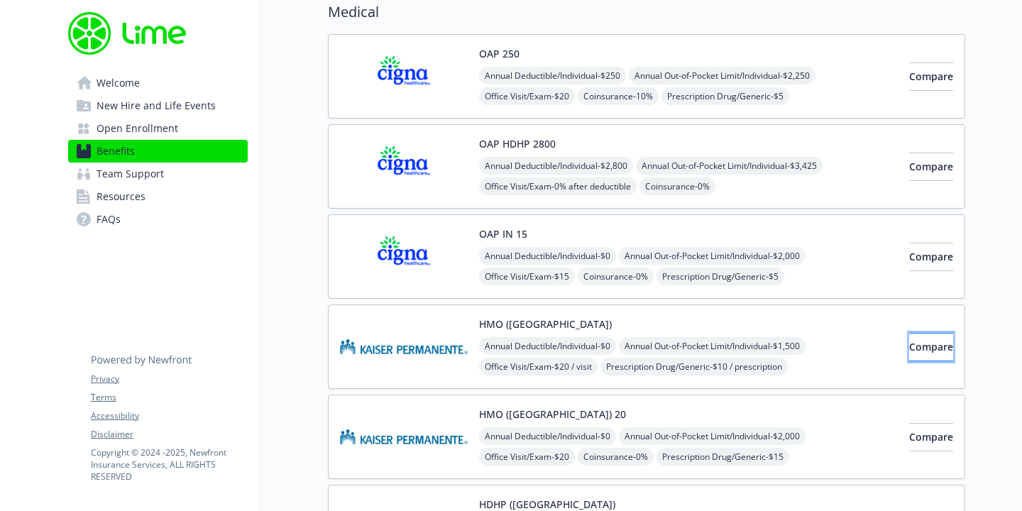
click at [851, 346] on span "Compare" at bounding box center [931, 346] width 44 height 13
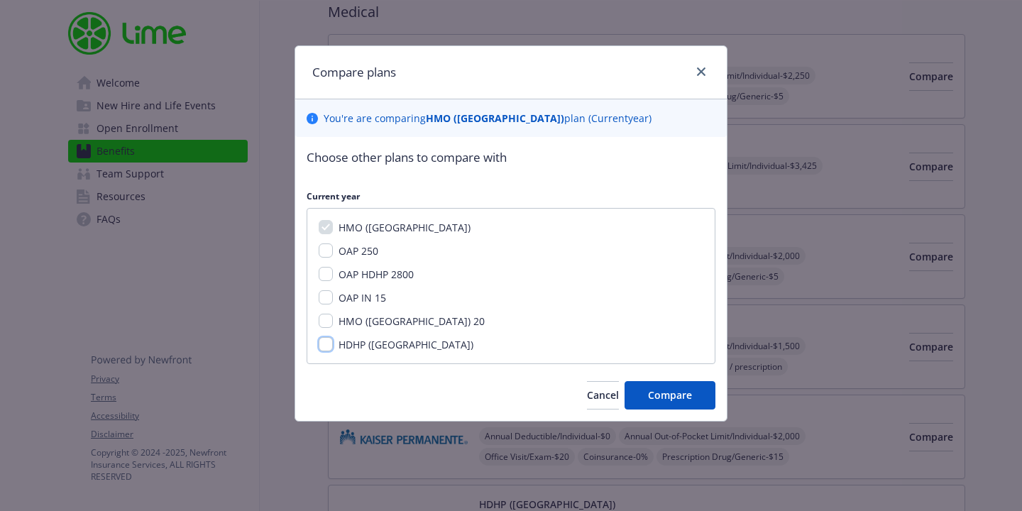
click at [332, 341] on input "HDHP ([GEOGRAPHIC_DATA])" at bounding box center [326, 344] width 14 height 14
checkbox input "true"
click at [336, 319] on div "HMO ([GEOGRAPHIC_DATA]) 20" at bounding box center [410, 321] width 155 height 15
click at [319, 320] on input "HMO ([GEOGRAPHIC_DATA]) 20" at bounding box center [326, 321] width 14 height 14
checkbox input "true"
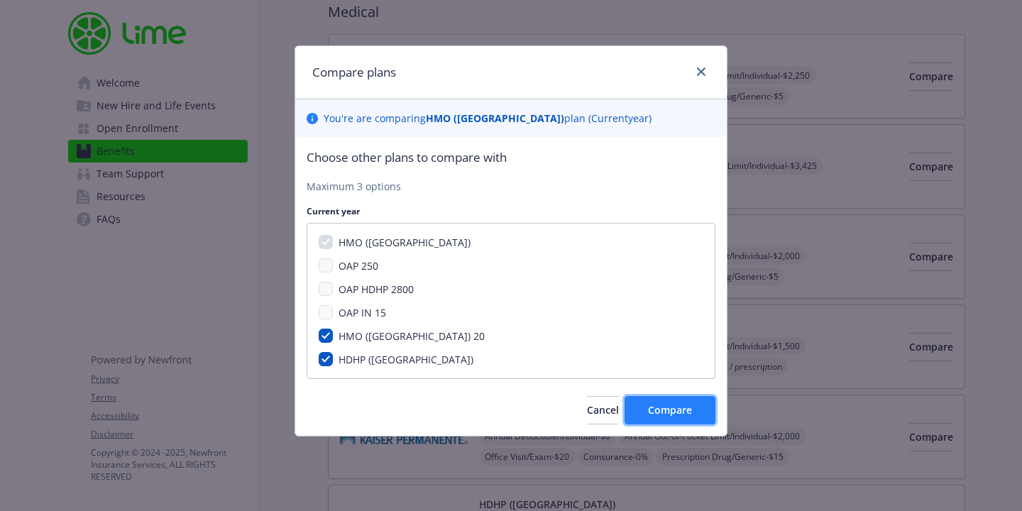
click at [682, 403] on span "Compare" at bounding box center [670, 409] width 44 height 13
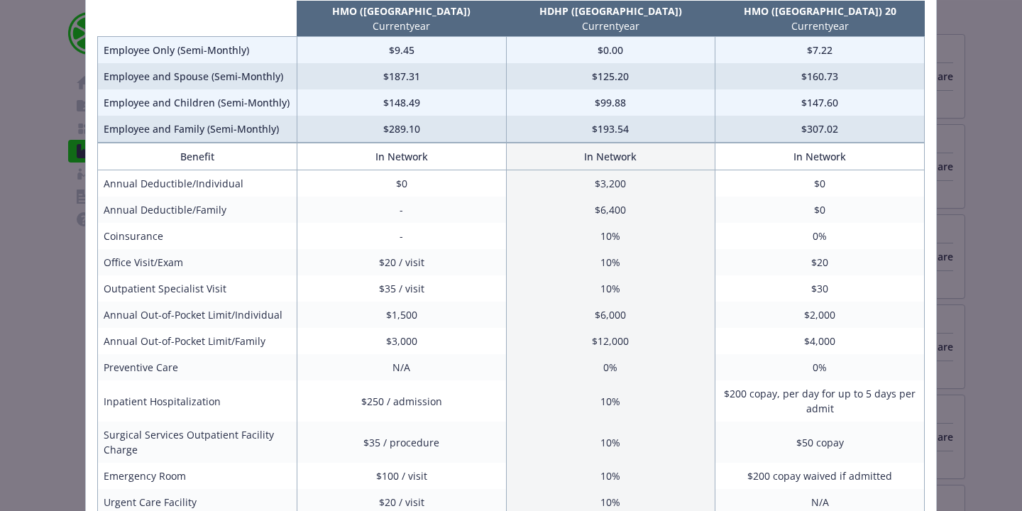
scroll to position [82, 0]
